Goal: Transaction & Acquisition: Purchase product/service

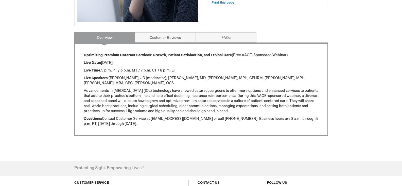
scroll to position [127, 0]
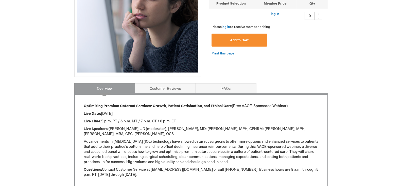
click at [230, 44] on button "Add to Cart" at bounding box center [240, 40] width 56 height 13
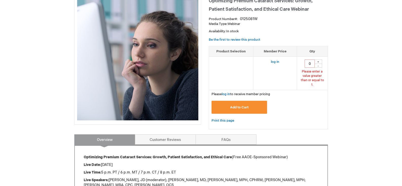
scroll to position [46, 0]
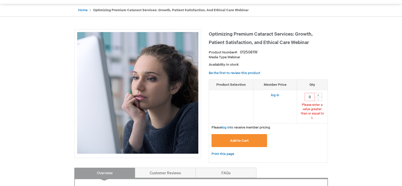
click at [319, 94] on div "+" at bounding box center [319, 95] width 8 height 4
type input "1"
click at [247, 134] on button "Add to Cart" at bounding box center [240, 140] width 56 height 13
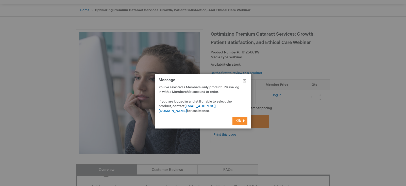
click at [238, 118] on span "Ok" at bounding box center [238, 120] width 5 height 4
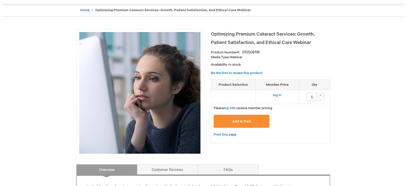
scroll to position [0, 0]
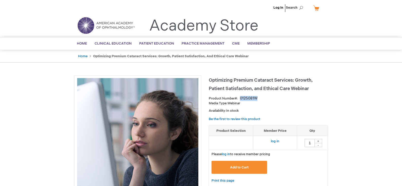
drag, startPoint x: 241, startPoint y: 98, endPoint x: 265, endPoint y: 97, distance: 24.1
click at [265, 97] on div "Product Number 0125081W" at bounding box center [268, 98] width 119 height 5
copy div "0125081W"
click at [237, 54] on strong "Optimizing Premium Cataract Services: Growth, Patient Satisfaction, and Ethical…" at bounding box center [171, 56] width 156 height 4
click at [240, 166] on span "Add to Cart" at bounding box center [239, 167] width 19 height 4
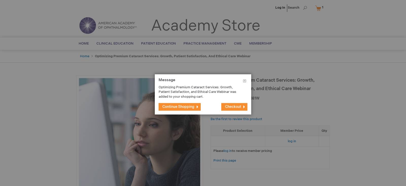
click at [238, 105] on span "Checkout" at bounding box center [233, 106] width 16 height 4
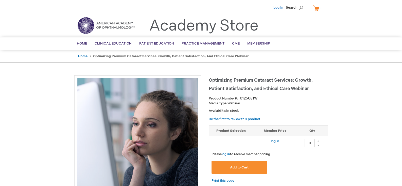
click at [279, 8] on link "Log In" at bounding box center [279, 8] width 10 height 4
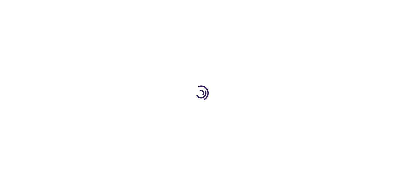
select select "US"
select select "23"
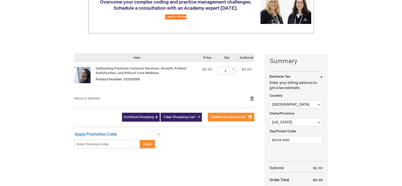
scroll to position [152, 0]
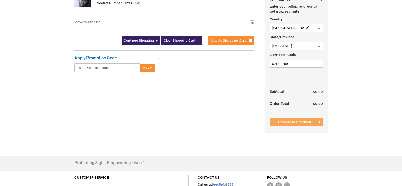
click at [298, 123] on span "Proceed to Checkout" at bounding box center [295, 122] width 33 height 4
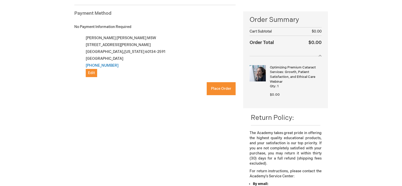
scroll to position [70, 0]
checkbox input "true"
click at [225, 89] on span "Place Order" at bounding box center [221, 89] width 20 height 4
